Goal: Task Accomplishment & Management: Complete application form

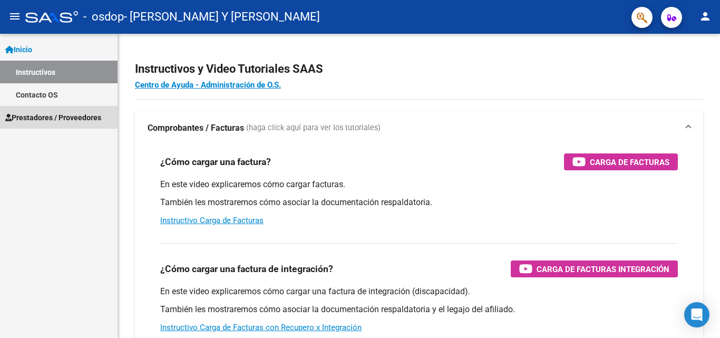
click at [74, 117] on span "Prestadores / Proveedores" at bounding box center [53, 118] width 96 height 12
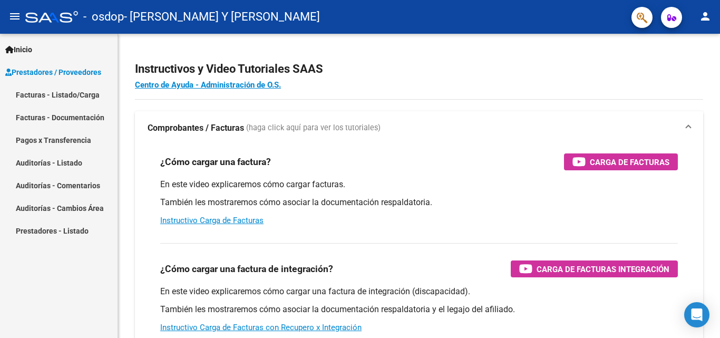
click at [67, 95] on link "Facturas - Listado/Carga" at bounding box center [59, 94] width 118 height 23
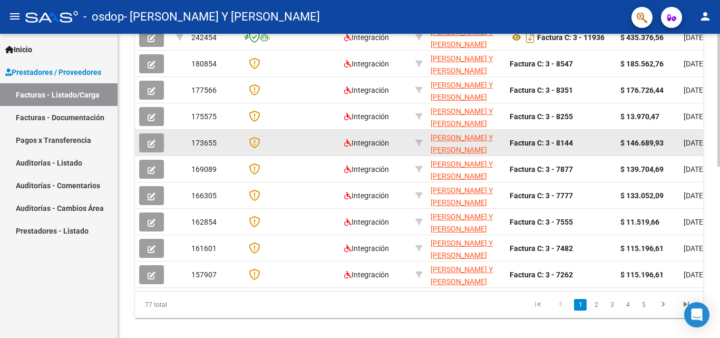
scroll to position [316, 0]
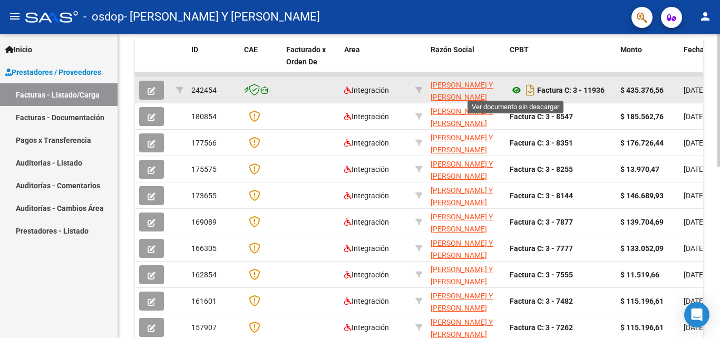
click at [514, 92] on icon at bounding box center [517, 90] width 14 height 13
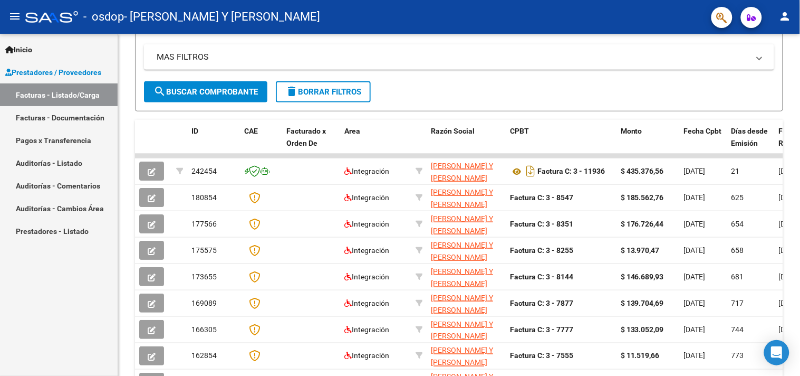
scroll to position [211, 0]
drag, startPoint x: 720, startPoint y: 1, endPoint x: 503, endPoint y: 31, distance: 218.8
click at [503, 31] on mat-toolbar "menu - osdop - [PERSON_NAME] Y [PERSON_NAME] person" at bounding box center [400, 17] width 800 height 34
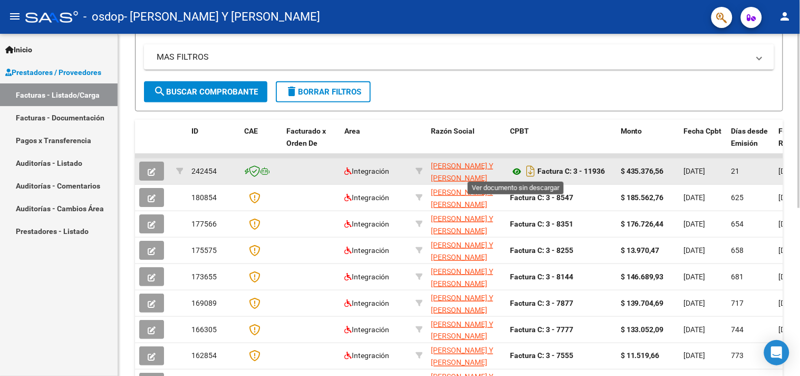
click at [516, 173] on icon at bounding box center [517, 171] width 14 height 13
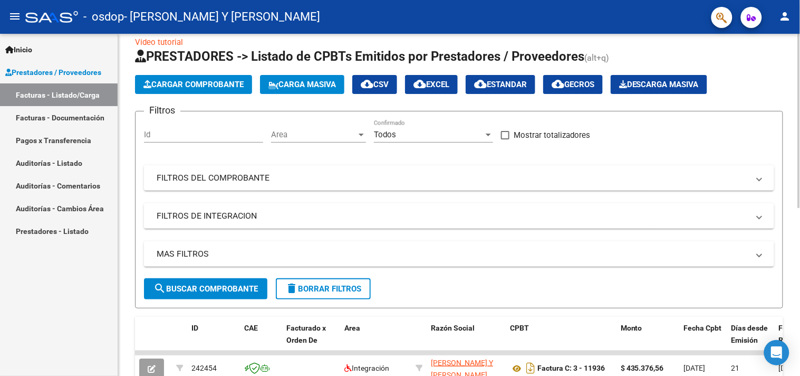
scroll to position [0, 0]
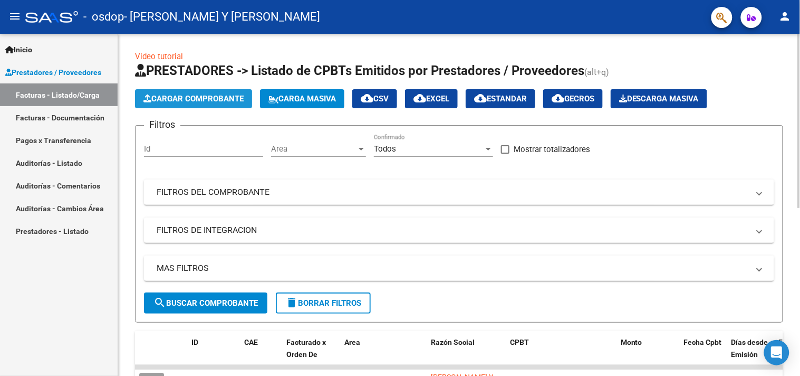
click at [215, 95] on span "Cargar Comprobante" at bounding box center [193, 98] width 100 height 9
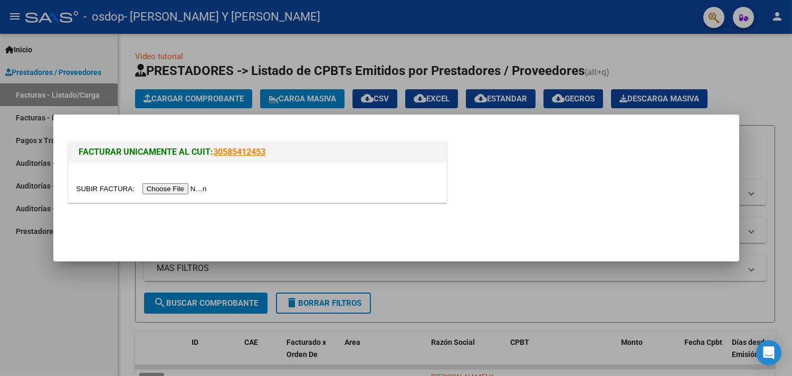
click at [188, 188] on input "file" at bounding box center [142, 188] width 133 height 11
click at [404, 261] on mat-dialog-container "FACTURAR UNICAMENTE AL CUIT: 30585412453" at bounding box center [396, 187] width 686 height 147
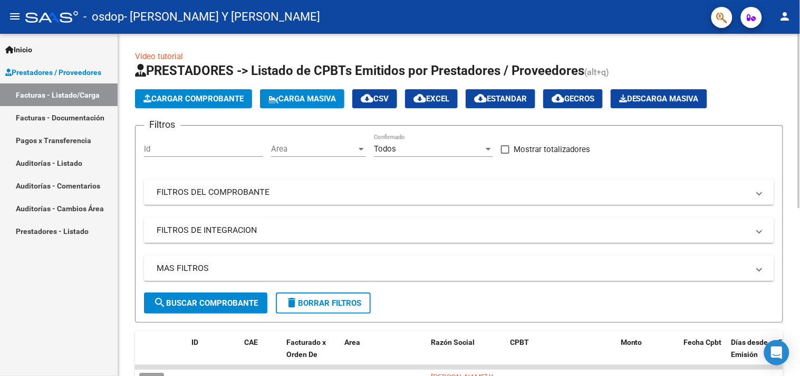
click at [204, 99] on span "Cargar Comprobante" at bounding box center [193, 98] width 100 height 9
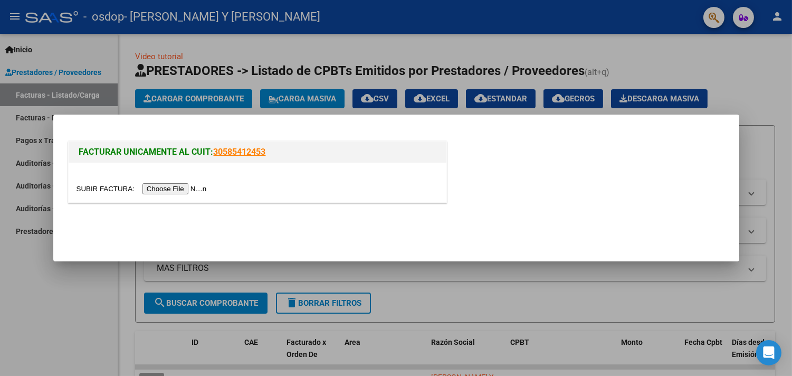
click at [196, 187] on input "file" at bounding box center [142, 188] width 133 height 11
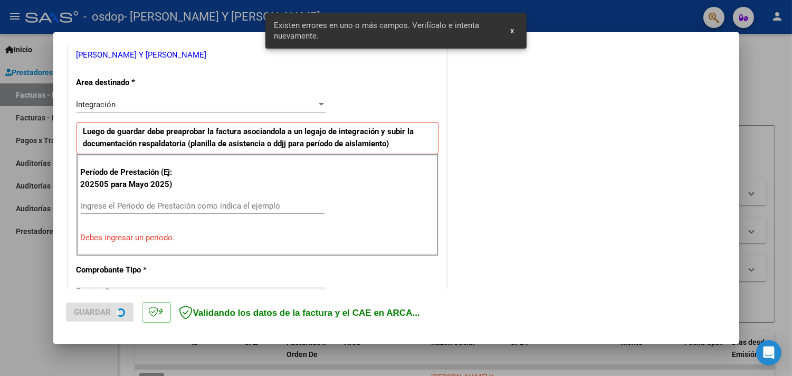
scroll to position [225, 0]
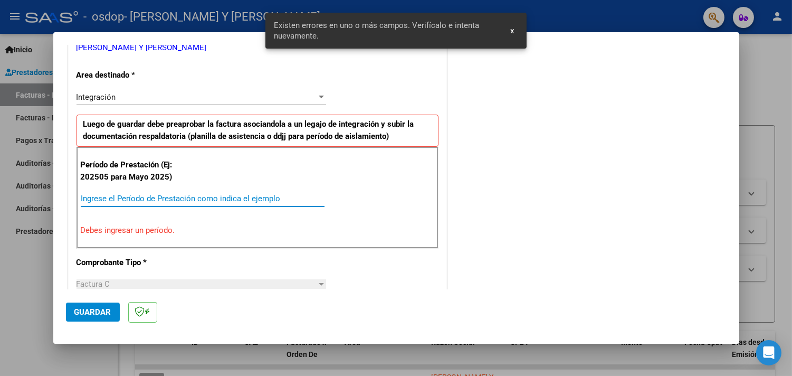
click at [236, 194] on input "Ingrese el Período de Prestación como indica el ejemplo" at bounding box center [203, 198] width 244 height 9
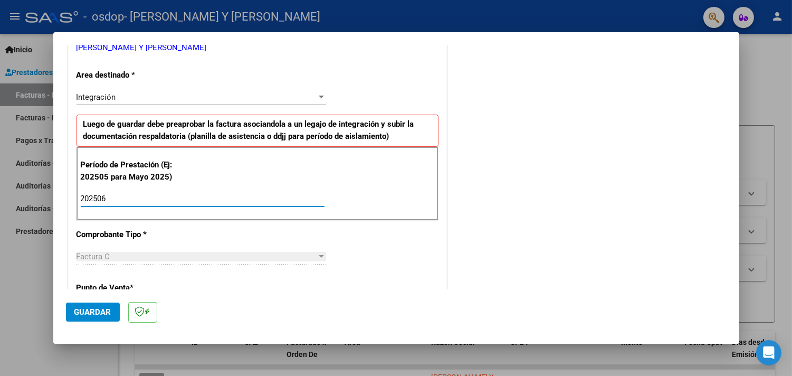
type input "202506"
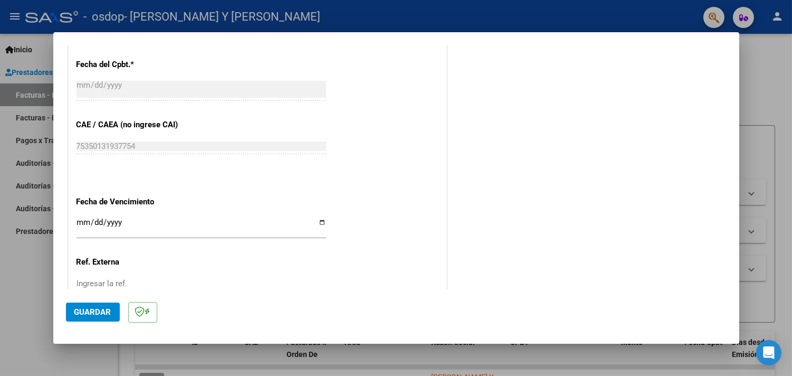
scroll to position [635, 0]
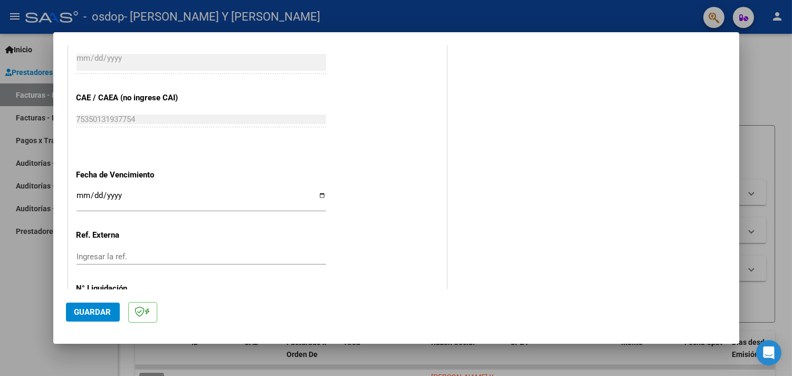
click at [80, 195] on input "Ingresar la fecha" at bounding box center [200, 199] width 249 height 17
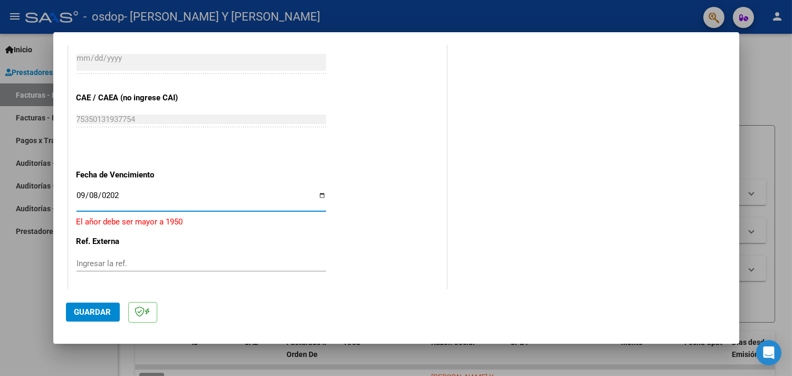
type input "[DATE]"
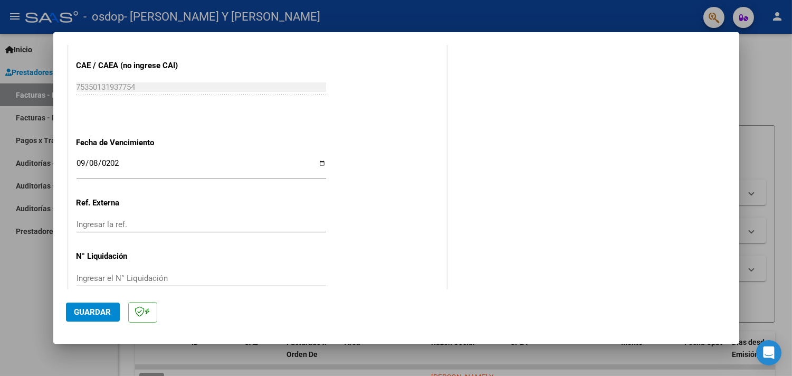
scroll to position [684, 0]
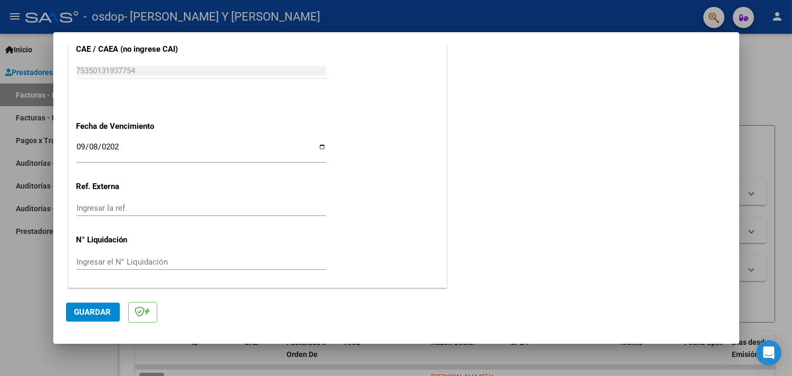
click at [98, 310] on span "Guardar" at bounding box center [92, 311] width 37 height 9
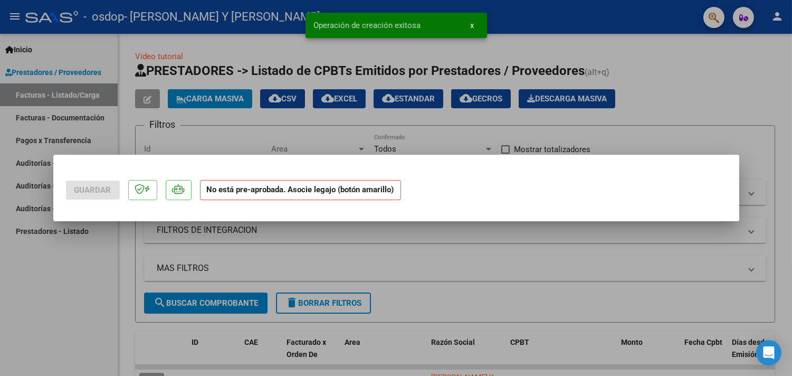
scroll to position [0, 0]
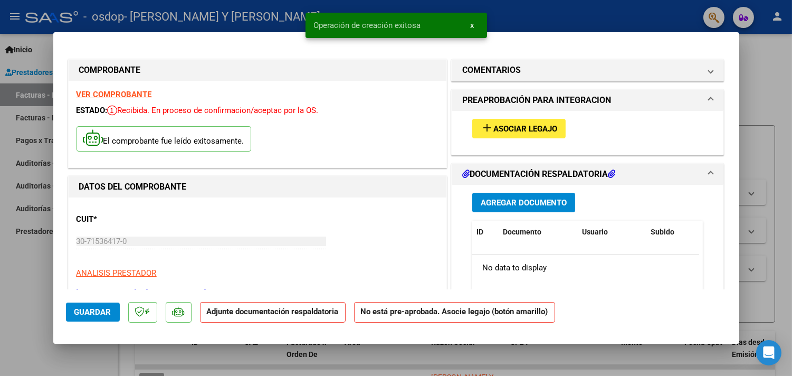
click at [501, 128] on span "Asociar Legajo" at bounding box center [525, 128] width 64 height 9
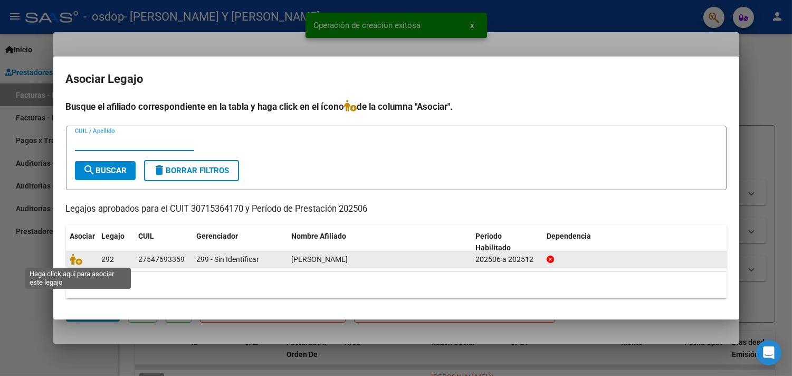
click at [86, 256] on div at bounding box center [81, 259] width 23 height 12
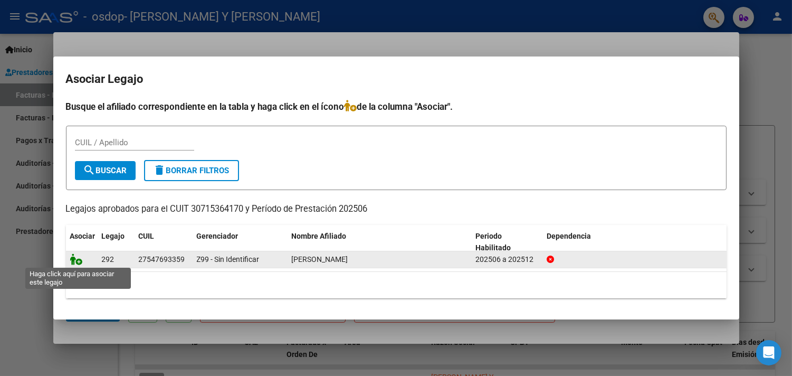
click at [78, 260] on icon at bounding box center [76, 259] width 13 height 12
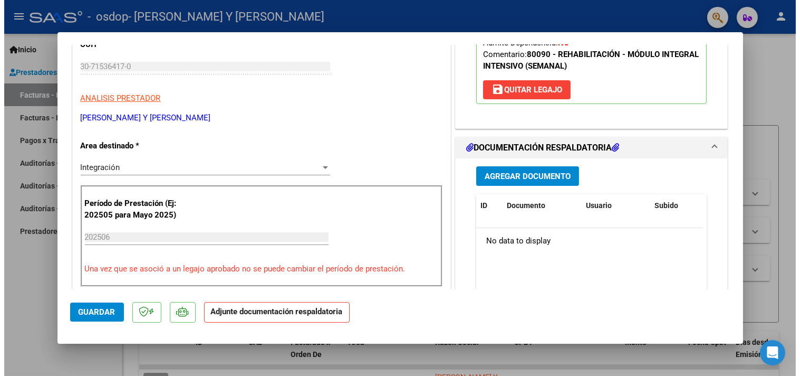
scroll to position [176, 0]
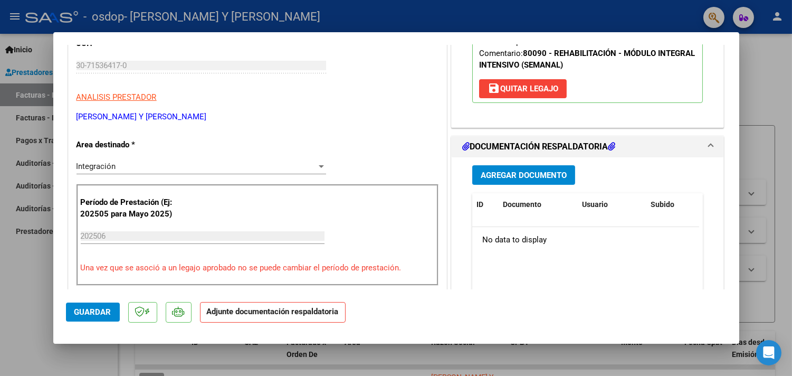
click at [528, 175] on span "Agregar Documento" at bounding box center [524, 174] width 86 height 9
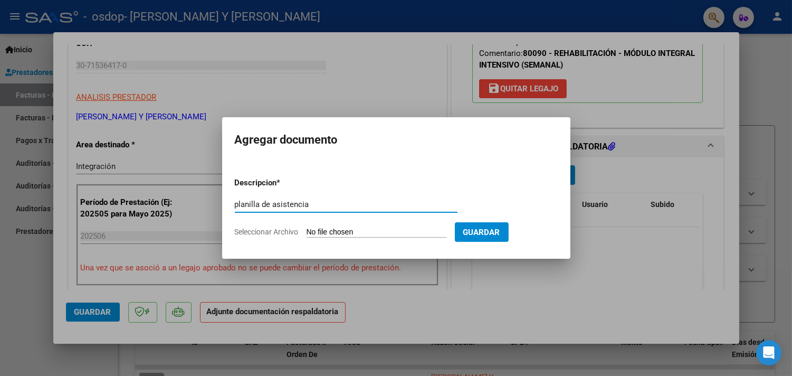
type input "planilla de asistencia"
click at [399, 234] on input "Seleccionar Archivo" at bounding box center [376, 232] width 140 height 10
type input "C:\fakepath\OSDOP - [PERSON_NAME] - ASISTENCIA JUNIO.pdf"
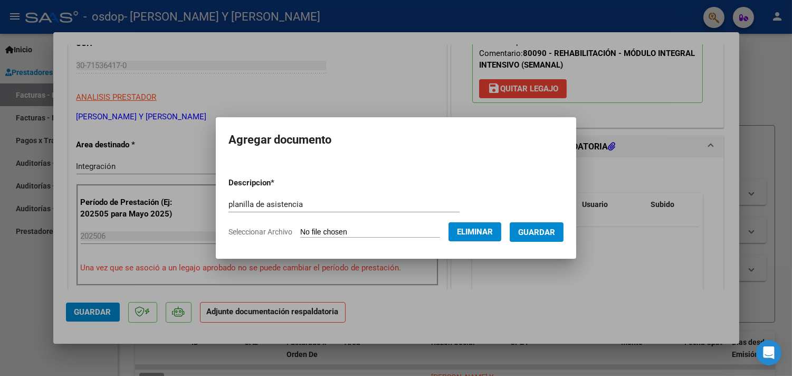
click at [555, 230] on span "Guardar" at bounding box center [536, 231] width 37 height 9
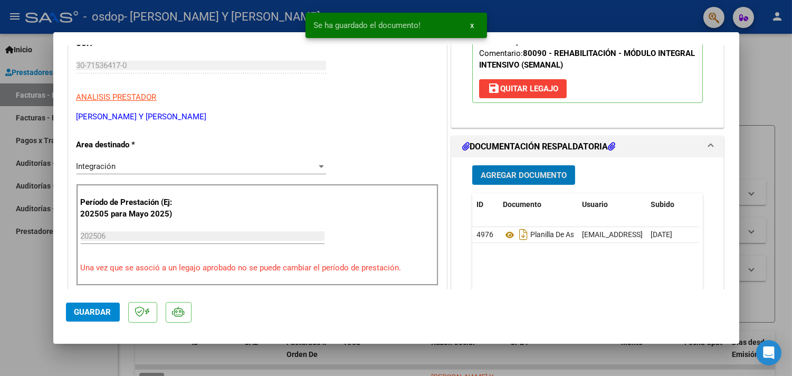
click at [511, 176] on span "Agregar Documento" at bounding box center [524, 174] width 86 height 9
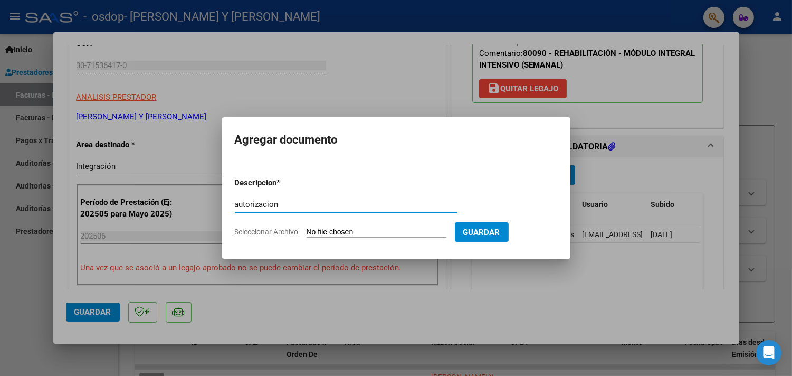
type input "autorizacion"
click at [407, 231] on input "Seleccionar Archivo" at bounding box center [376, 232] width 140 height 10
click at [405, 227] on input "Seleccionar Archivo" at bounding box center [376, 232] width 140 height 10
type input "C:\fakepath\[PERSON_NAME] - [PERSON_NAME] Y [PERSON_NAME] - [DATE].pdf"
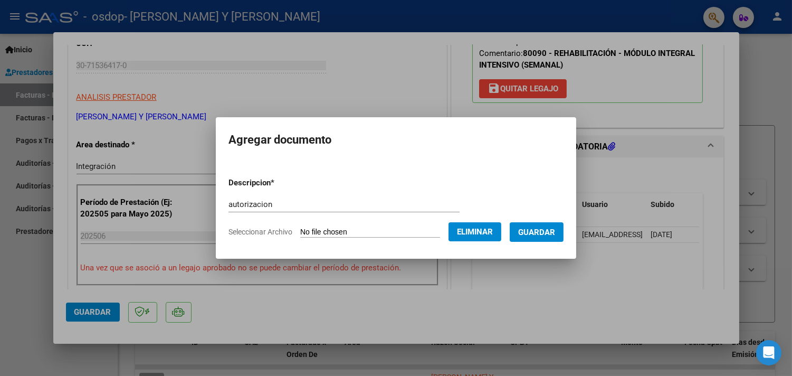
click at [550, 236] on button "Guardar" at bounding box center [537, 232] width 54 height 20
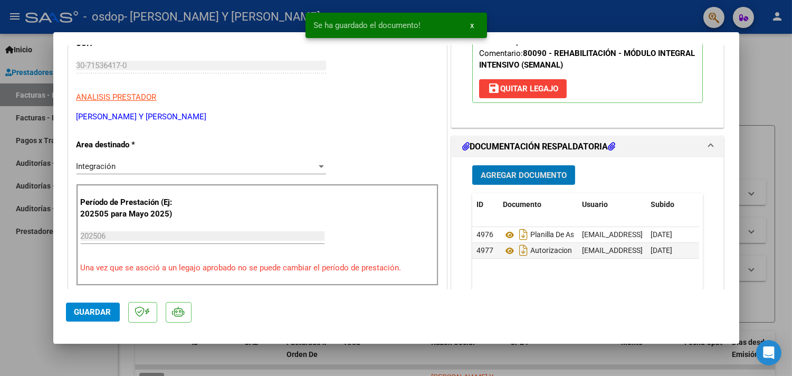
click at [93, 312] on span "Guardar" at bounding box center [92, 311] width 37 height 9
click at [468, 28] on button "x" at bounding box center [472, 25] width 21 height 19
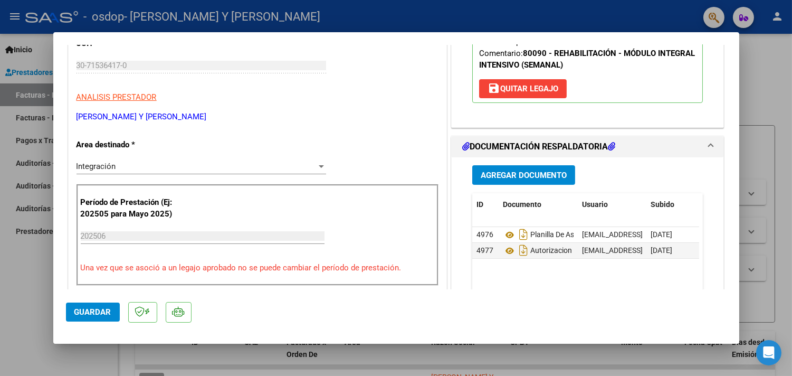
click at [720, 77] on div at bounding box center [396, 188] width 792 height 376
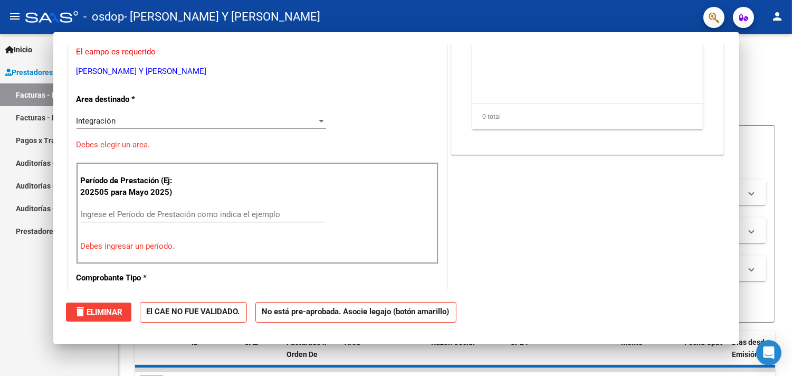
scroll to position [0, 0]
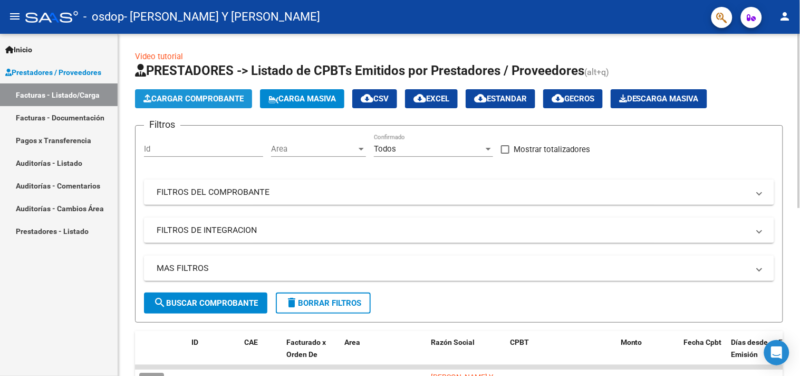
click at [170, 97] on span "Cargar Comprobante" at bounding box center [193, 98] width 100 height 9
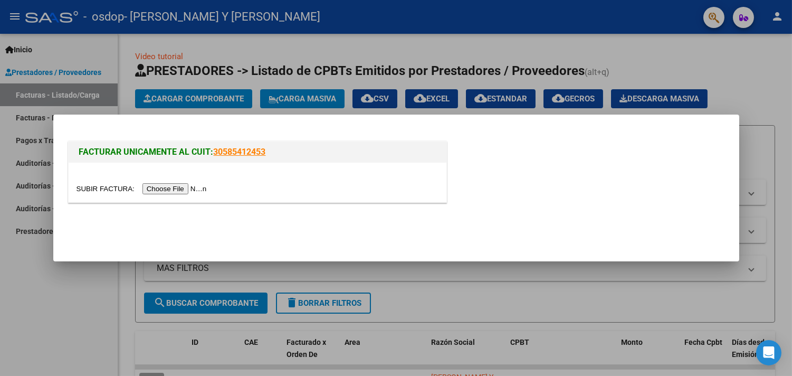
click at [171, 192] on input "file" at bounding box center [142, 188] width 133 height 11
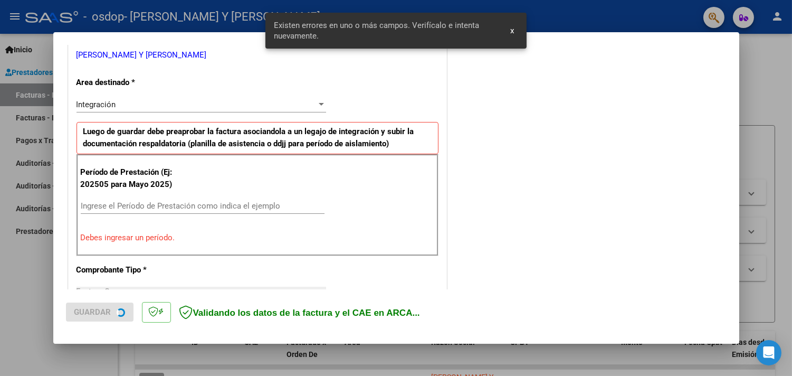
scroll to position [225, 0]
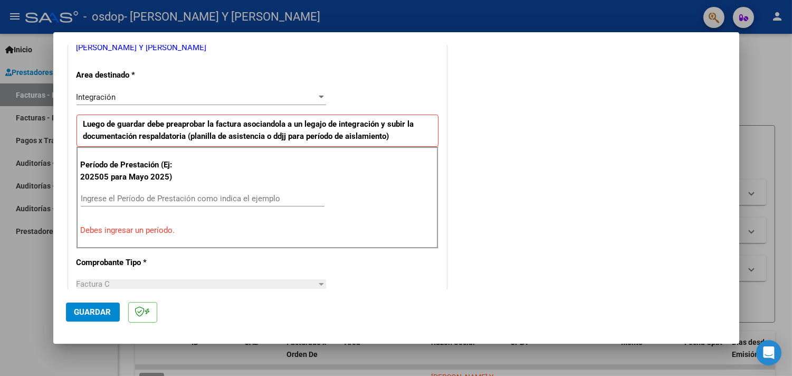
click at [237, 198] on input "Ingrese el Período de Prestación como indica el ejemplo" at bounding box center [203, 198] width 244 height 9
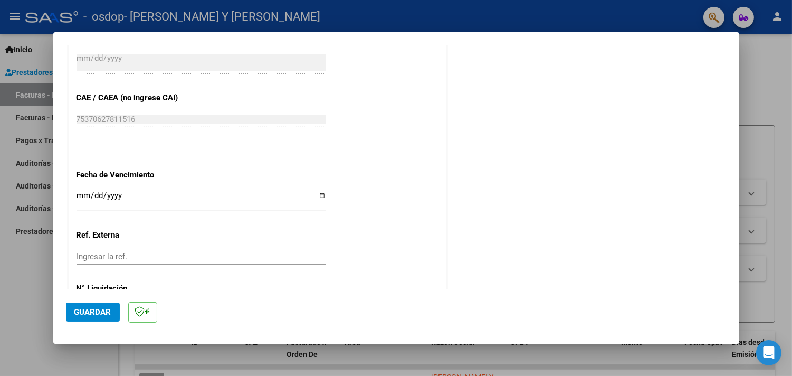
scroll to position [684, 0]
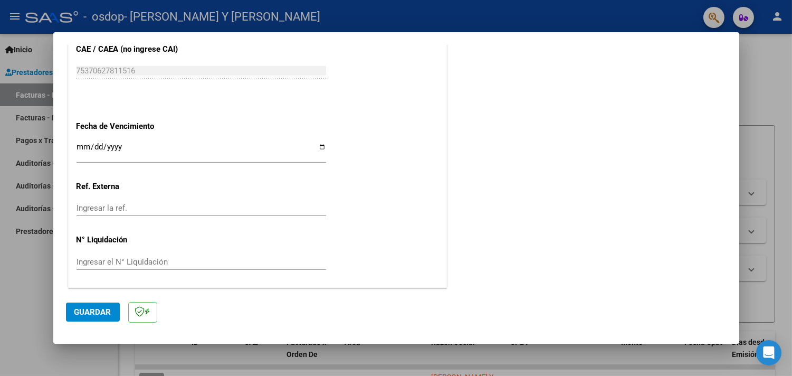
type input "202508"
click at [82, 148] on input "Ingresar la fecha" at bounding box center [200, 150] width 249 height 17
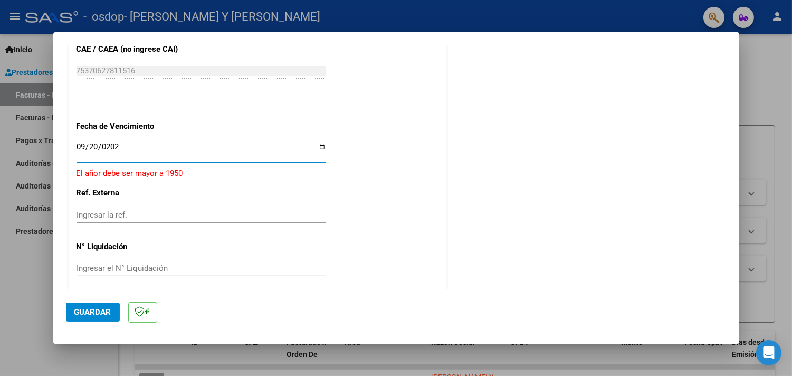
type input "[DATE]"
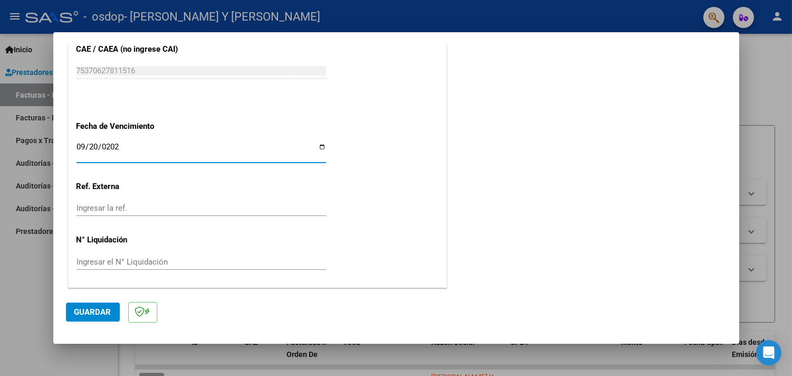
click at [98, 318] on button "Guardar" at bounding box center [93, 311] width 54 height 19
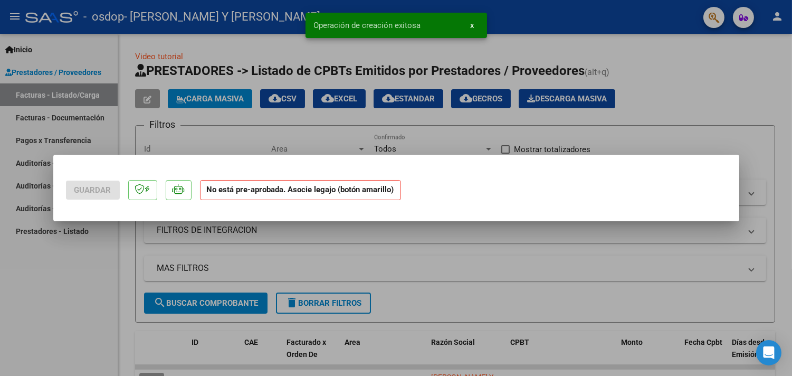
scroll to position [0, 0]
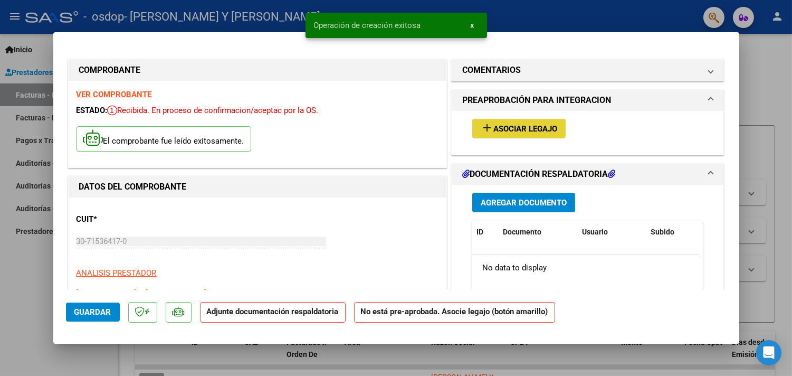
click at [524, 124] on span "Asociar Legajo" at bounding box center [525, 128] width 64 height 9
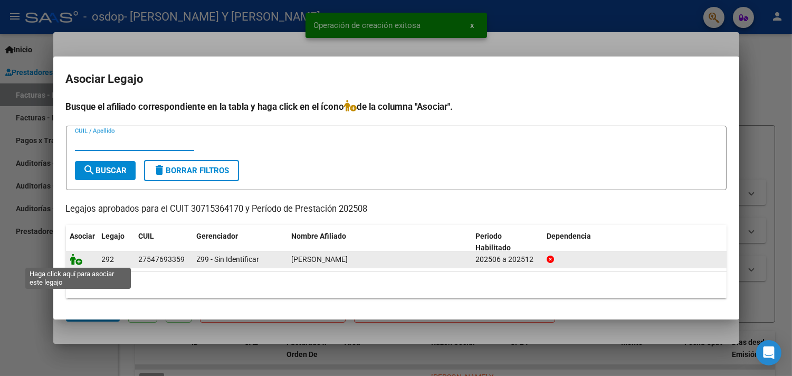
click at [70, 258] on icon at bounding box center [76, 259] width 13 height 12
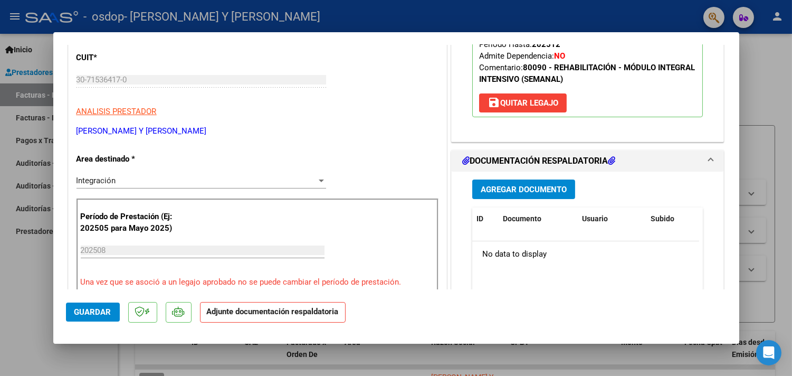
scroll to position [176, 0]
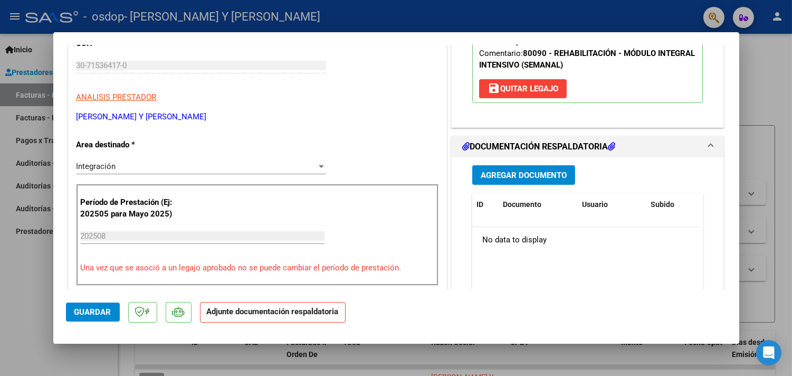
click at [513, 170] on span "Agregar Documento" at bounding box center [524, 174] width 86 height 9
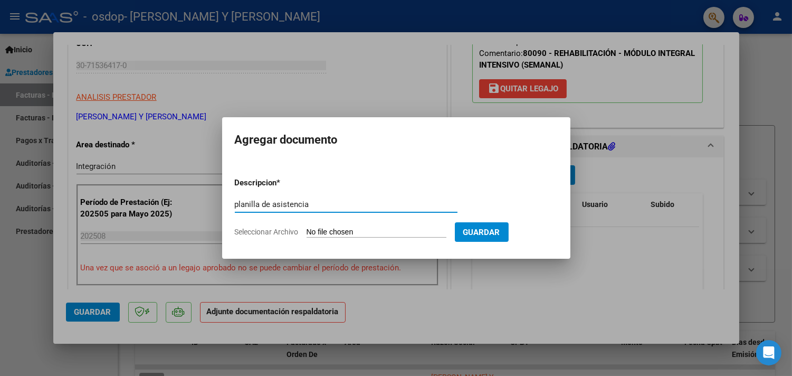
type input "planilla de asistencia"
click at [361, 227] on app-file-uploader "Seleccionar Archivo" at bounding box center [345, 231] width 220 height 9
click at [357, 230] on input "Seleccionar Archivo" at bounding box center [376, 232] width 140 height 10
type input "C:\fakepath\OSDOP - [PERSON_NAME] - ASISTENCIA AGOSTO.pdf"
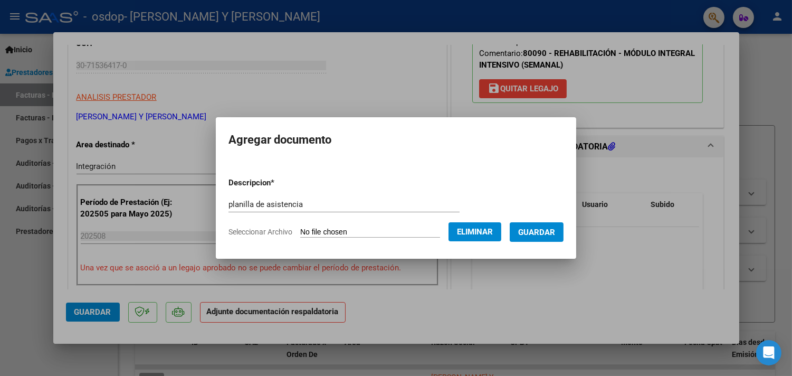
click at [549, 229] on span "Guardar" at bounding box center [536, 231] width 37 height 9
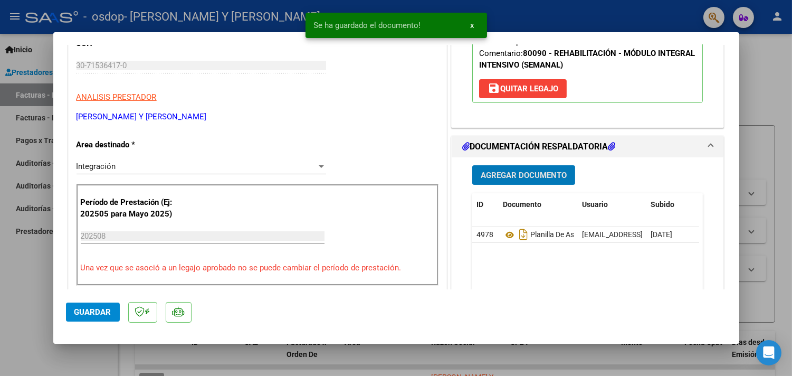
click at [518, 164] on div "Agregar Documento ID Documento Usuario Subido Acción 4978 Planilla De Asistenci…" at bounding box center [587, 262] width 247 height 210
click at [518, 175] on span "Agregar Documento" at bounding box center [524, 174] width 86 height 9
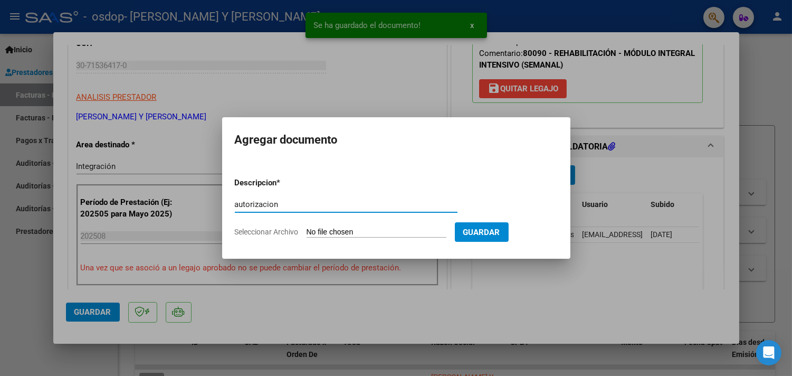
type input "autorizacion"
click at [306, 227] on input "Seleccionar Archivo" at bounding box center [376, 232] width 140 height 10
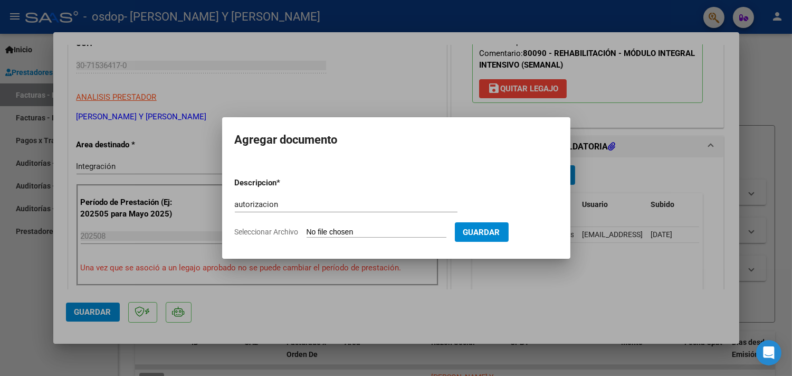
type input "C:\fakepath\[PERSON_NAME] - [PERSON_NAME] Y [PERSON_NAME] - [DATE].pdf"
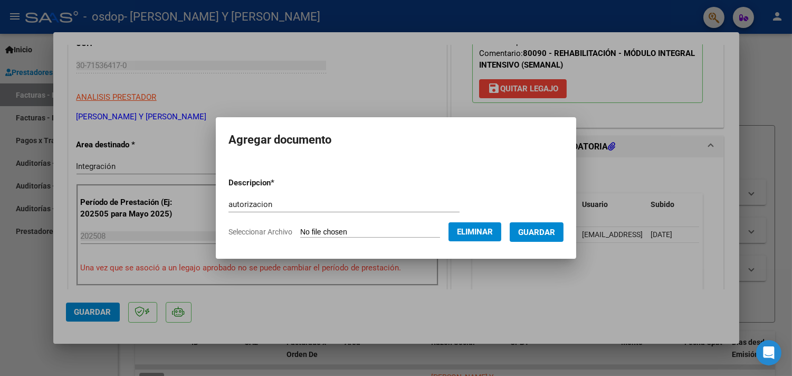
click at [543, 234] on span "Guardar" at bounding box center [536, 231] width 37 height 9
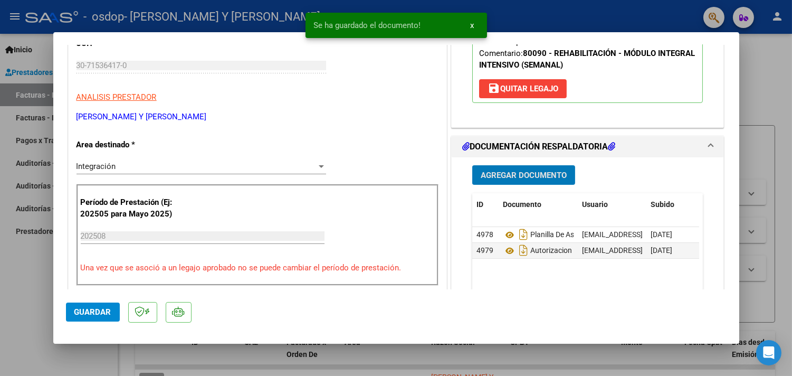
click at [104, 306] on button "Guardar" at bounding box center [93, 311] width 54 height 19
click at [471, 24] on span "x" at bounding box center [472, 25] width 4 height 9
